Goal: Register for event/course

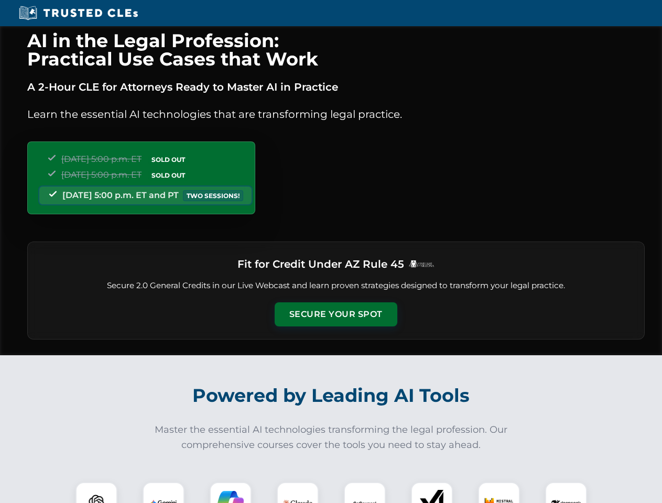
click at [335, 314] on button "Secure Your Spot" at bounding box center [336, 314] width 123 height 24
click at [96, 493] on img at bounding box center [96, 503] width 30 height 30
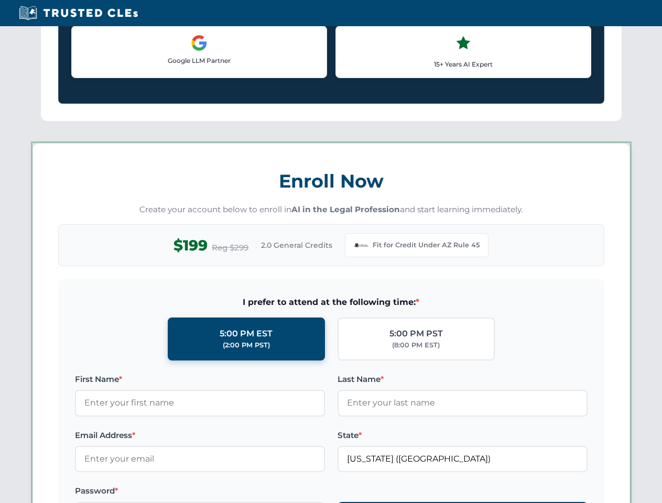
click at [231, 493] on label "Password *" at bounding box center [200, 491] width 250 height 13
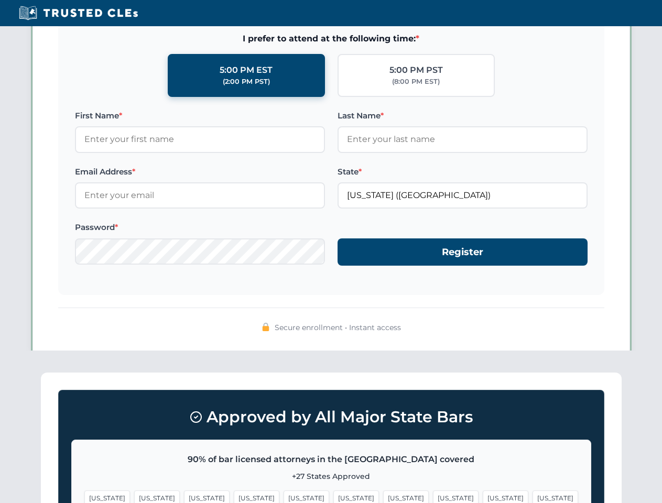
click at [483, 493] on span "[US_STATE]" at bounding box center [506, 497] width 46 height 15
